Goal: Communication & Community: Answer question/provide support

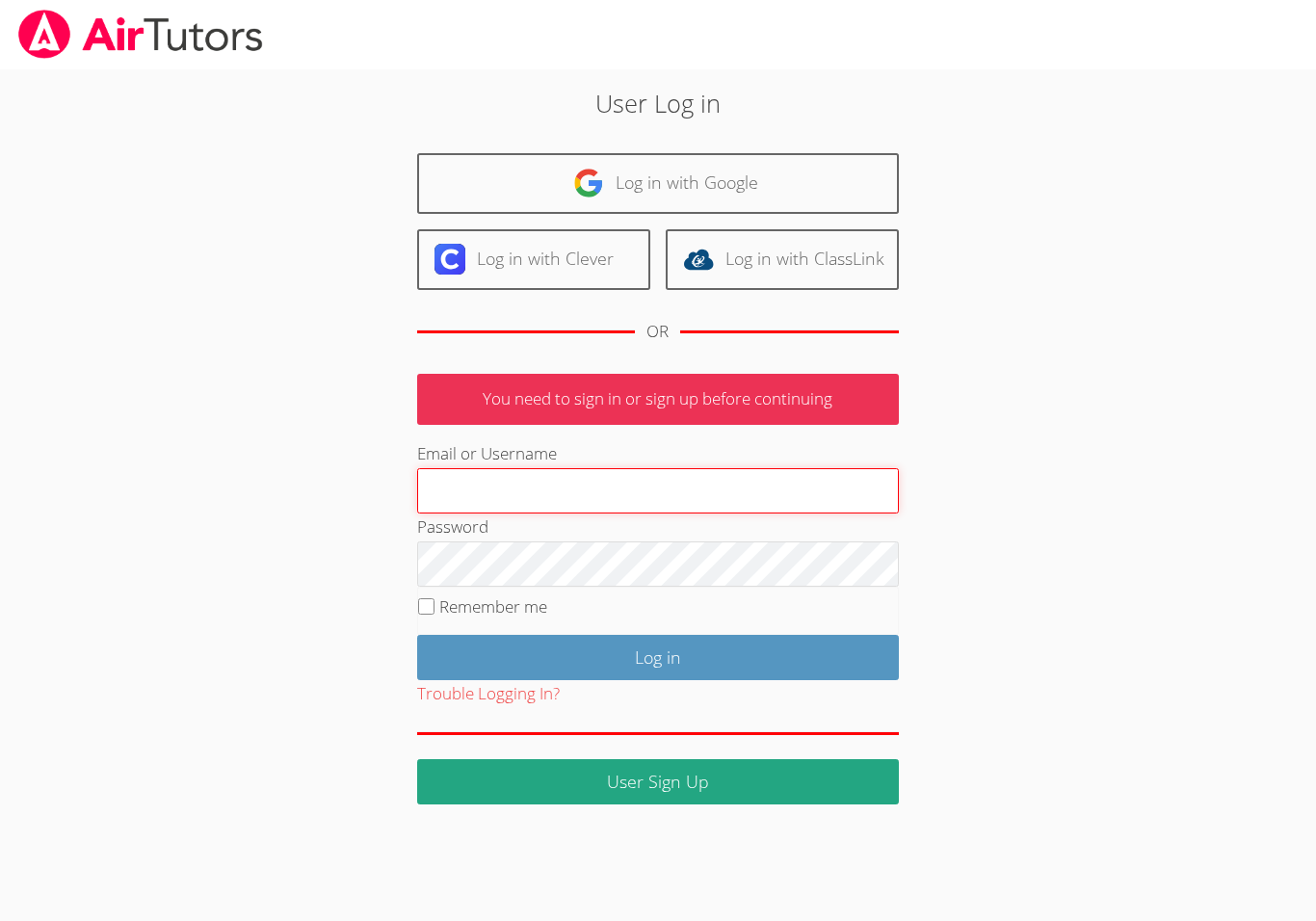
type input "[EMAIL_ADDRESS][DOMAIN_NAME]"
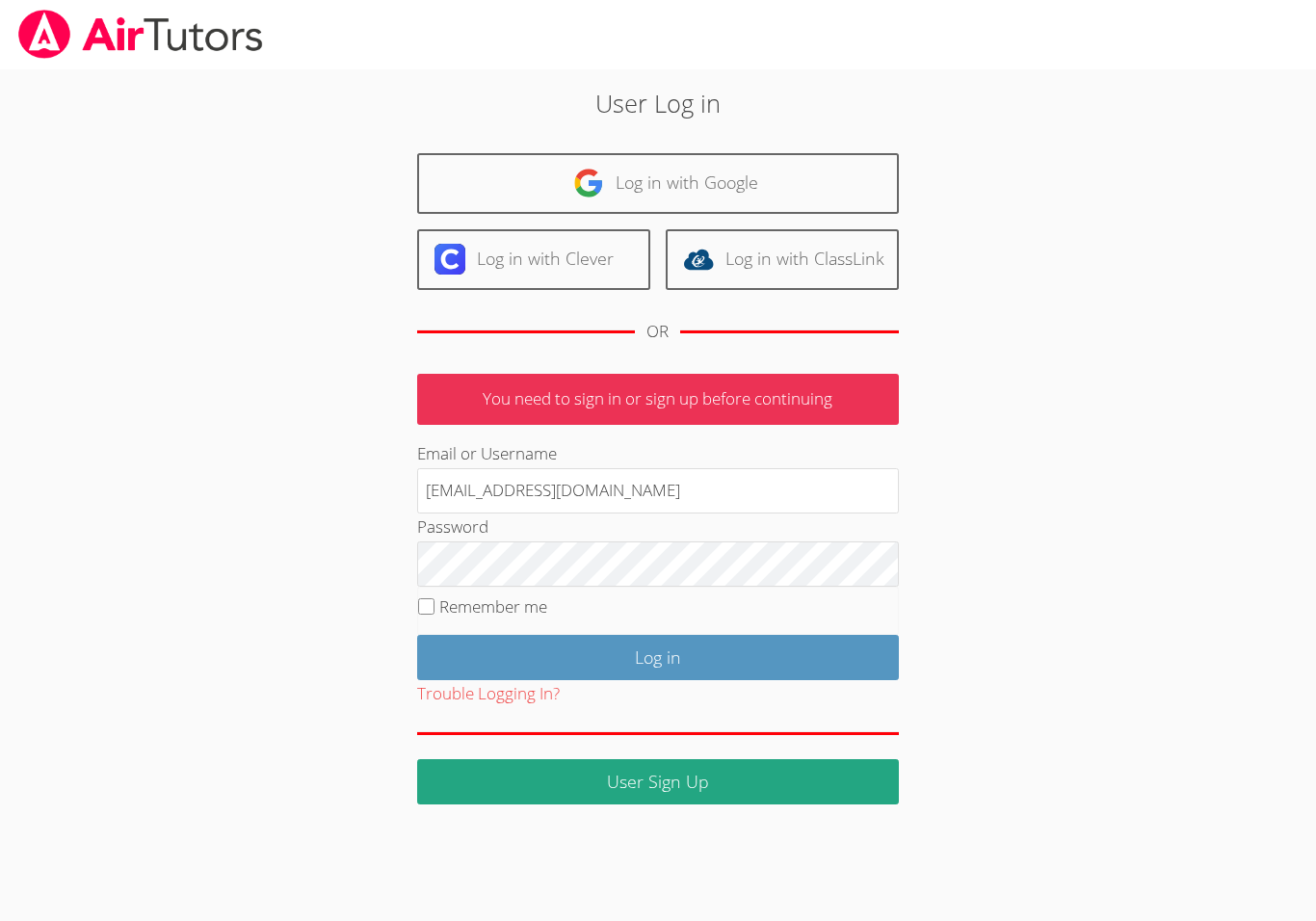
click at [657, 653] on input "Log in" at bounding box center [658, 658] width 482 height 46
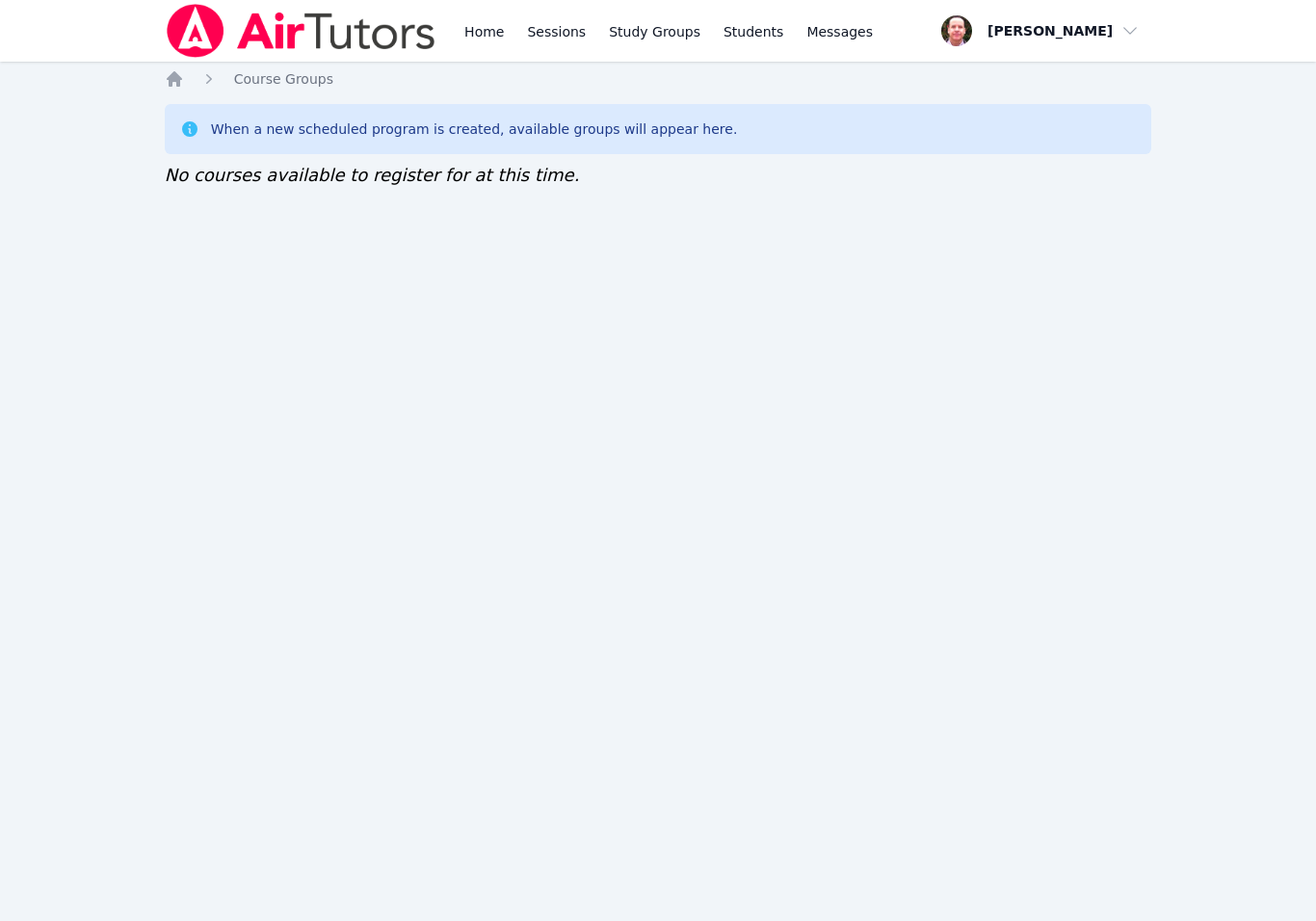
click at [487, 32] on link "Home" at bounding box center [484, 31] width 47 height 61
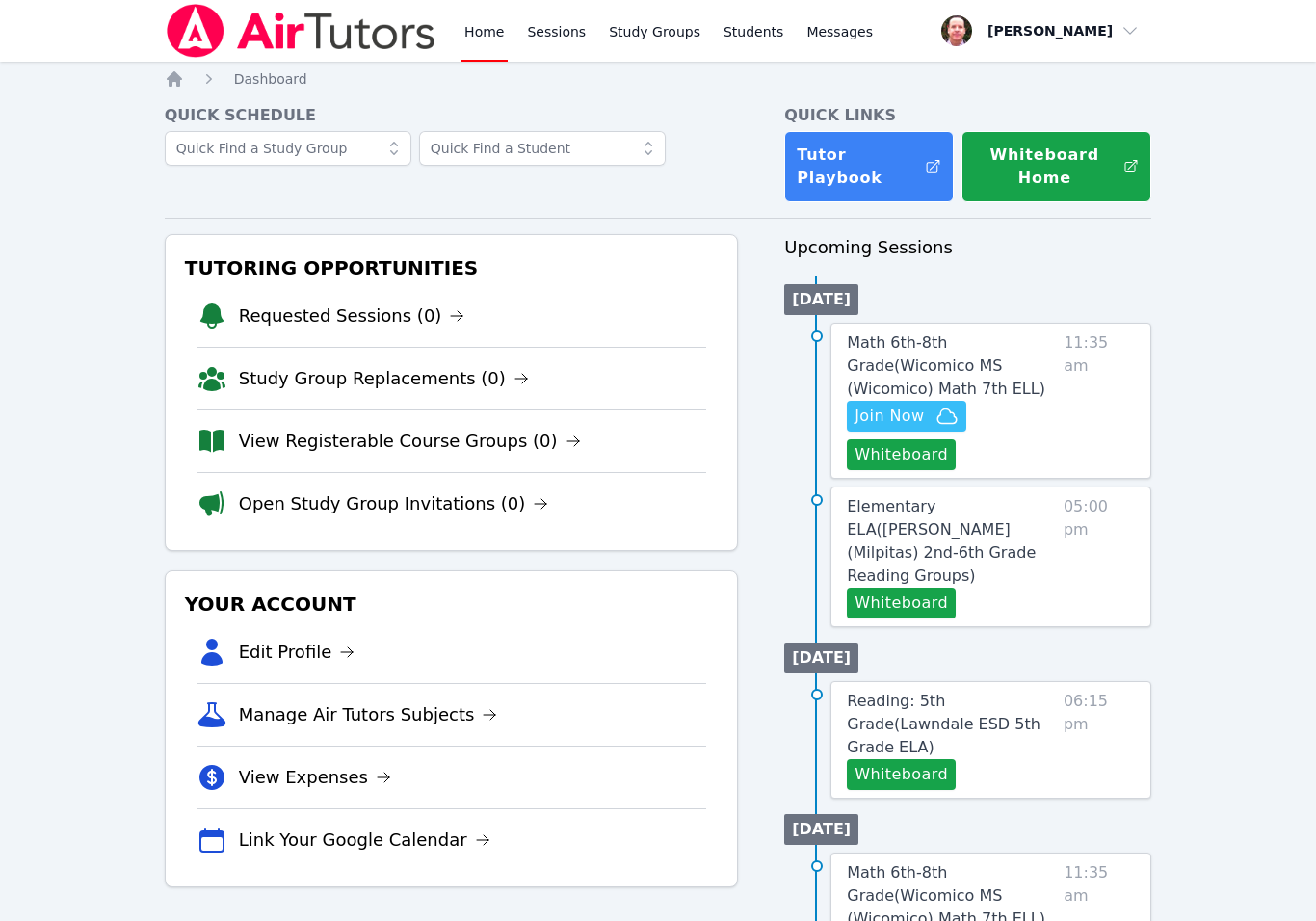
click at [959, 408] on button "Join Now" at bounding box center [906, 415] width 120 height 31
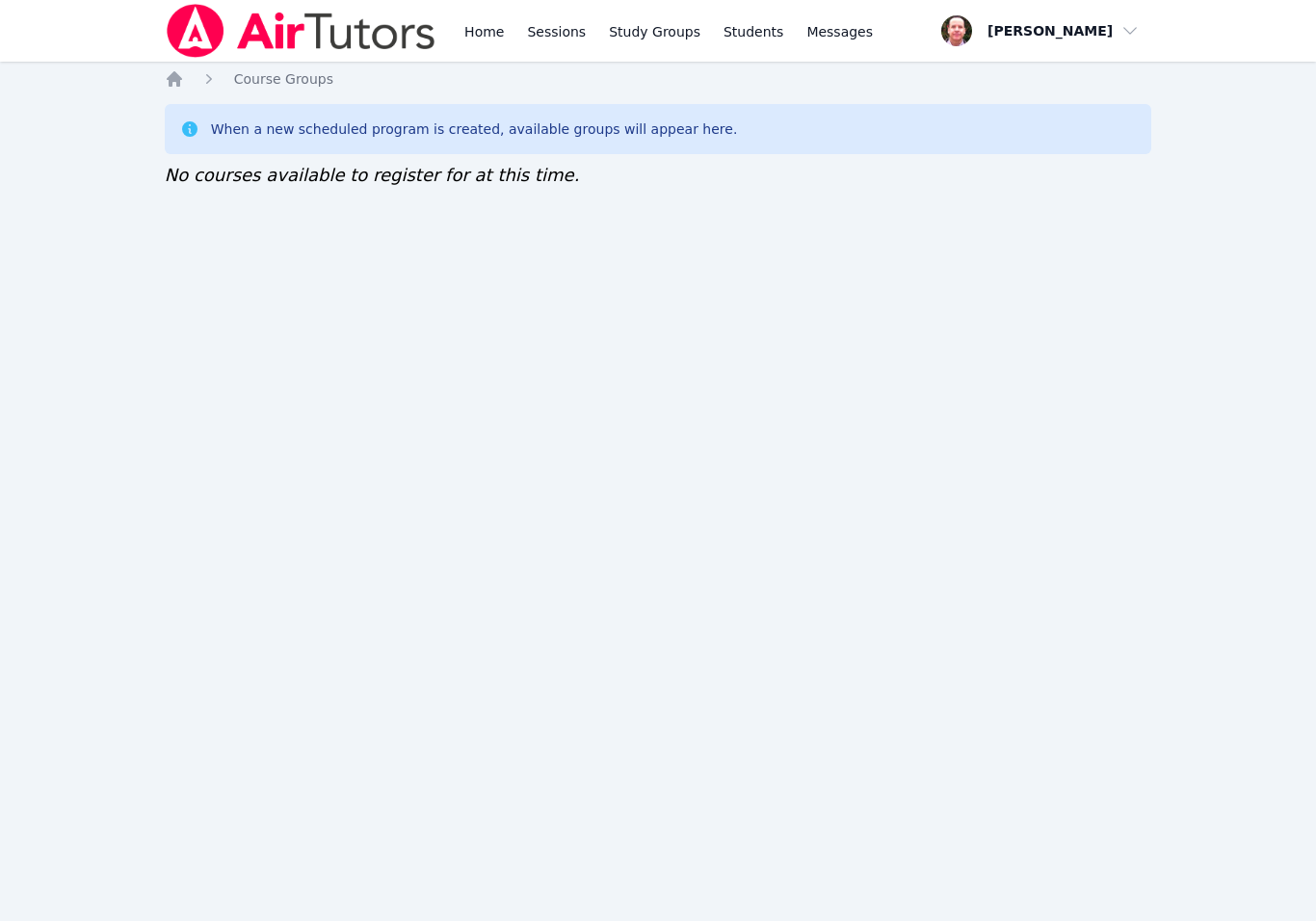
click at [490, 31] on link "Home" at bounding box center [484, 31] width 47 height 61
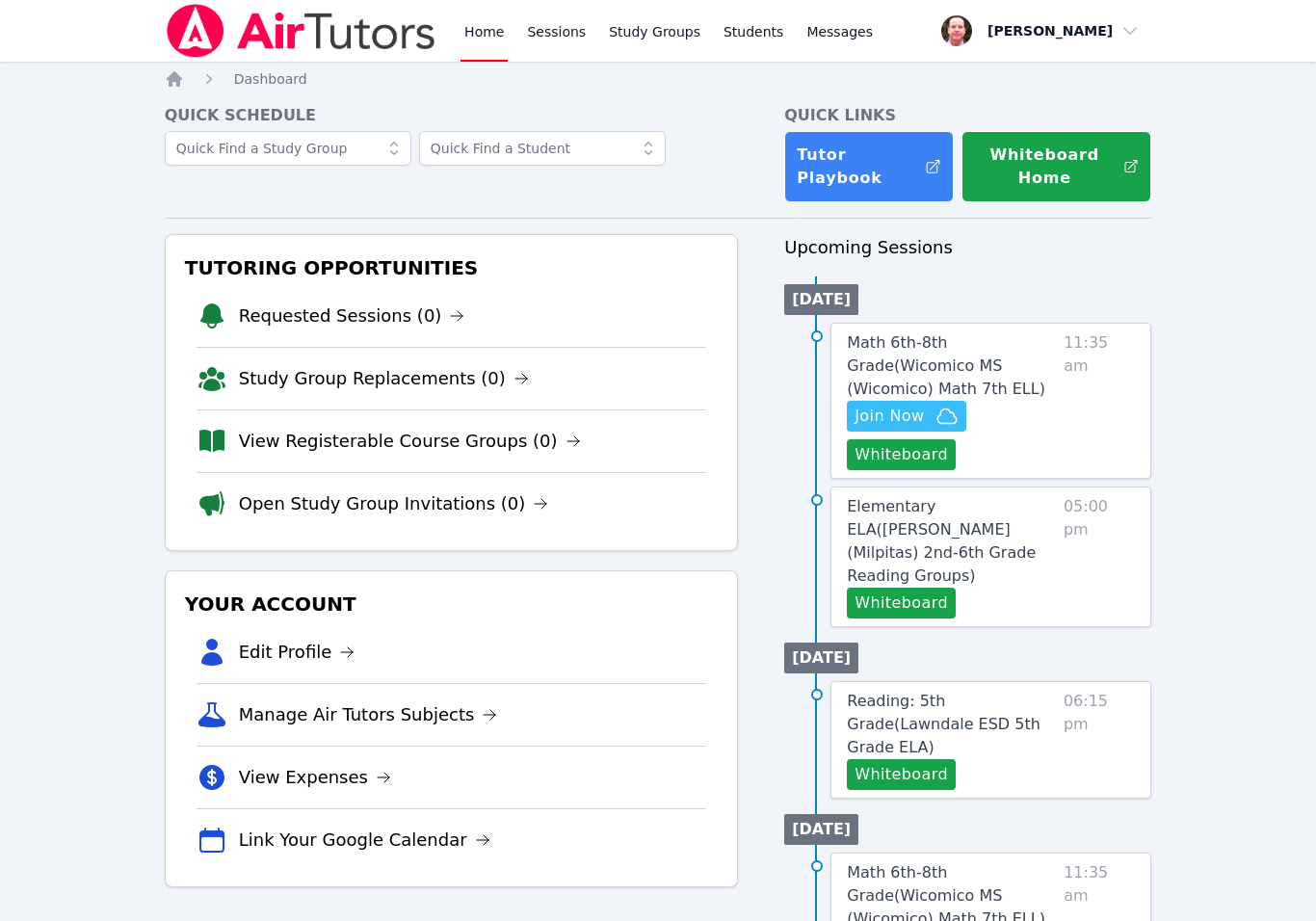
click at [909, 462] on button "Whiteboard" at bounding box center [901, 454] width 109 height 31
